Goal: Information Seeking & Learning: Learn about a topic

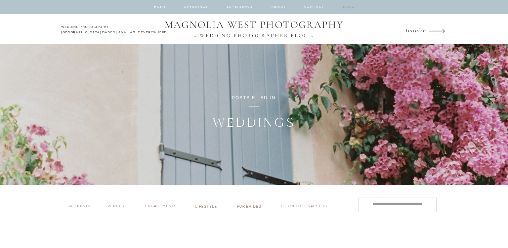
click at [350, 5] on nav "BLOG" at bounding box center [348, 8] width 13 height 8
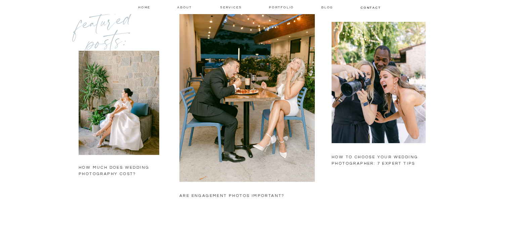
scroll to position [531, 0]
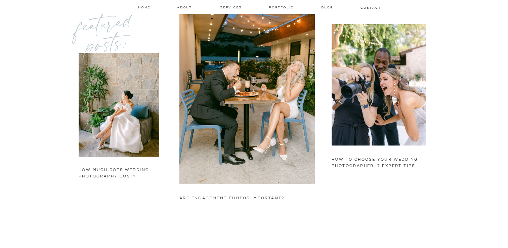
click at [129, 91] on div at bounding box center [119, 105] width 81 height 104
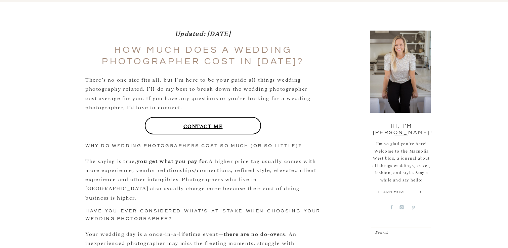
scroll to position [194, 0]
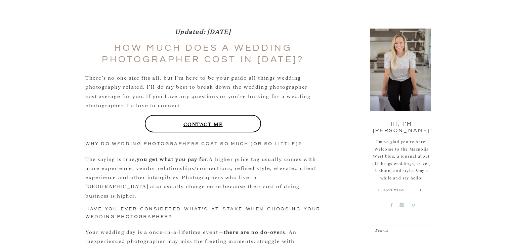
click at [101, 81] on p "There’s no one size fits all, but I’m here to be your guide all things wedding …" at bounding box center [202, 91] width 235 height 37
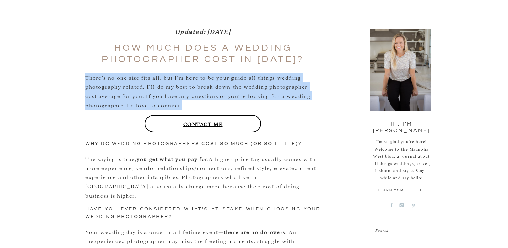
click at [101, 81] on p "There’s no one size fits all, but I’m here to be your guide all things wedding …" at bounding box center [202, 91] width 235 height 37
copy div "There’s no one size fits all, but I’m here to be your guide all things wedding …"
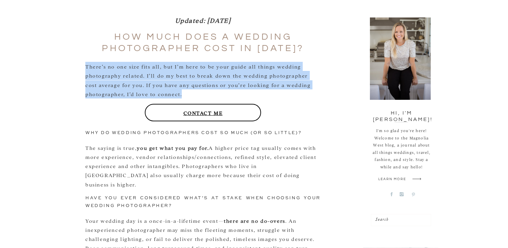
scroll to position [205, 0]
